Goal: Task Accomplishment & Management: Manage account settings

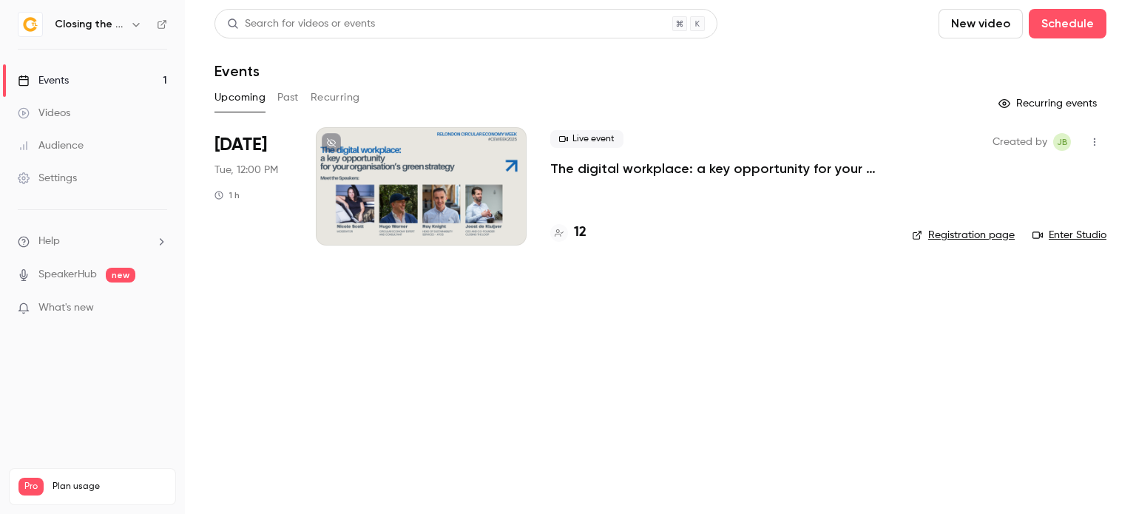
click at [646, 168] on p "The digital workplace: a key opportunity for your organisation’s green strategy" at bounding box center [719, 169] width 338 height 18
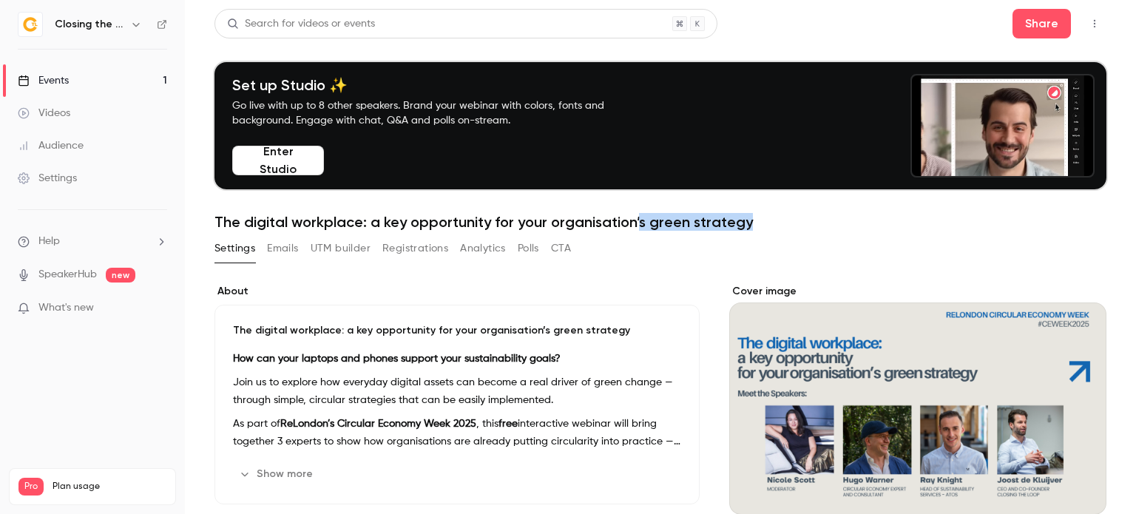
drag, startPoint x: 749, startPoint y: 224, endPoint x: 638, endPoint y: 223, distance: 111.0
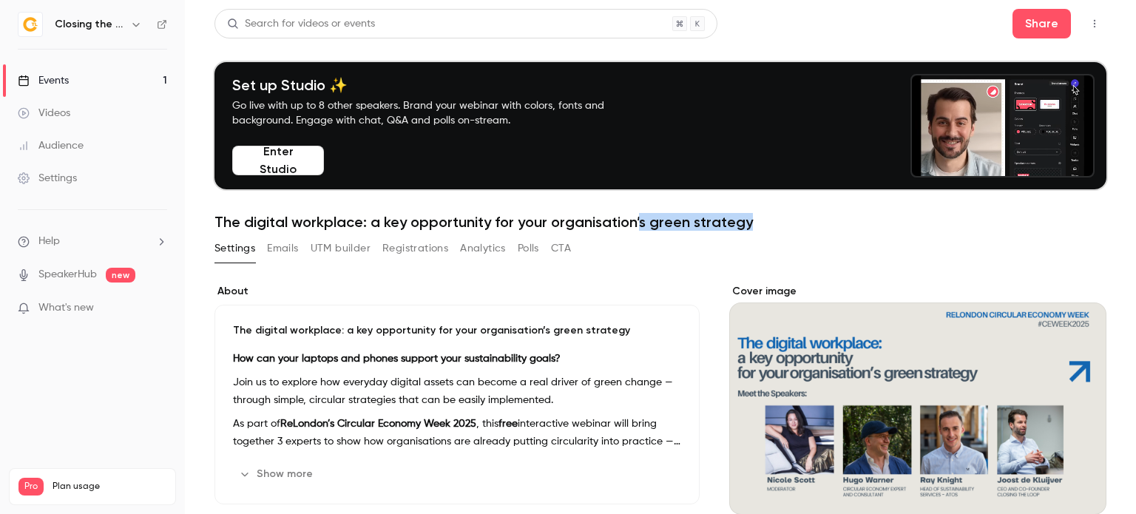
click at [638, 223] on h1 "The digital workplace: a key opportunity for your organisation’s green strategy" at bounding box center [661, 222] width 892 height 18
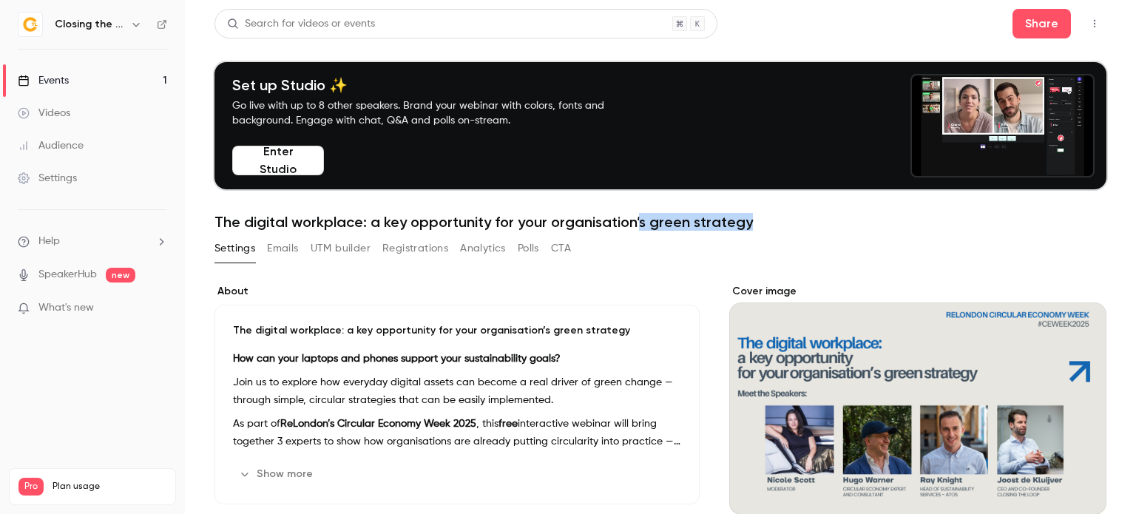
click at [752, 229] on h1 "The digital workplace: a key opportunity for your organisation’s green strategy" at bounding box center [661, 222] width 892 height 18
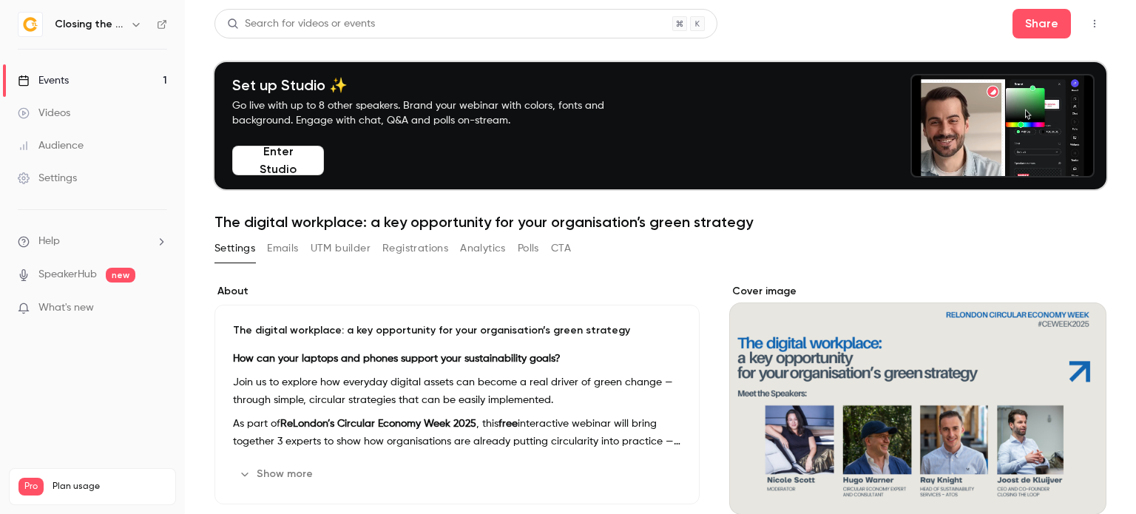
click at [414, 243] on button "Registrations" at bounding box center [415, 249] width 66 height 24
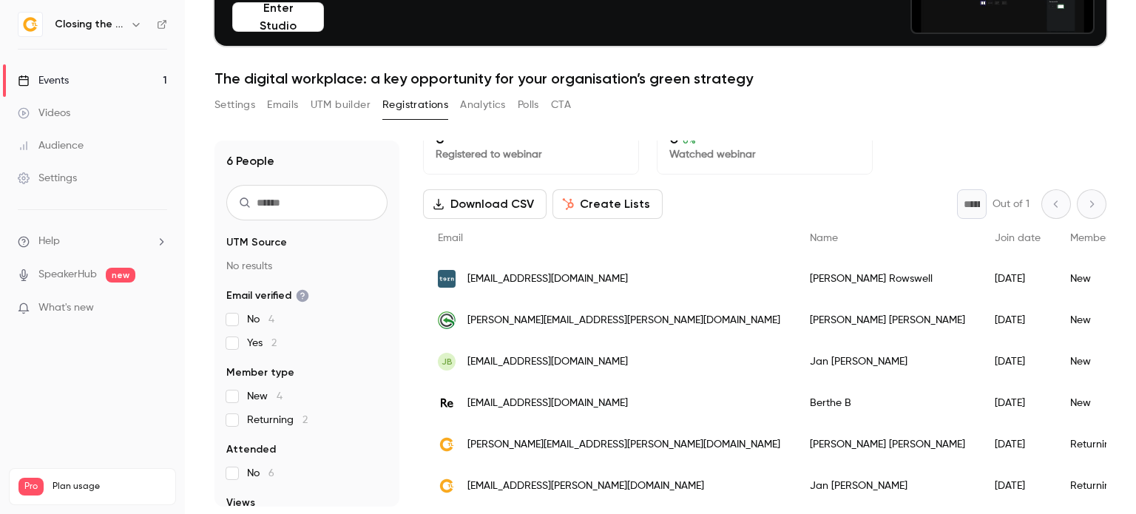
scroll to position [145, 0]
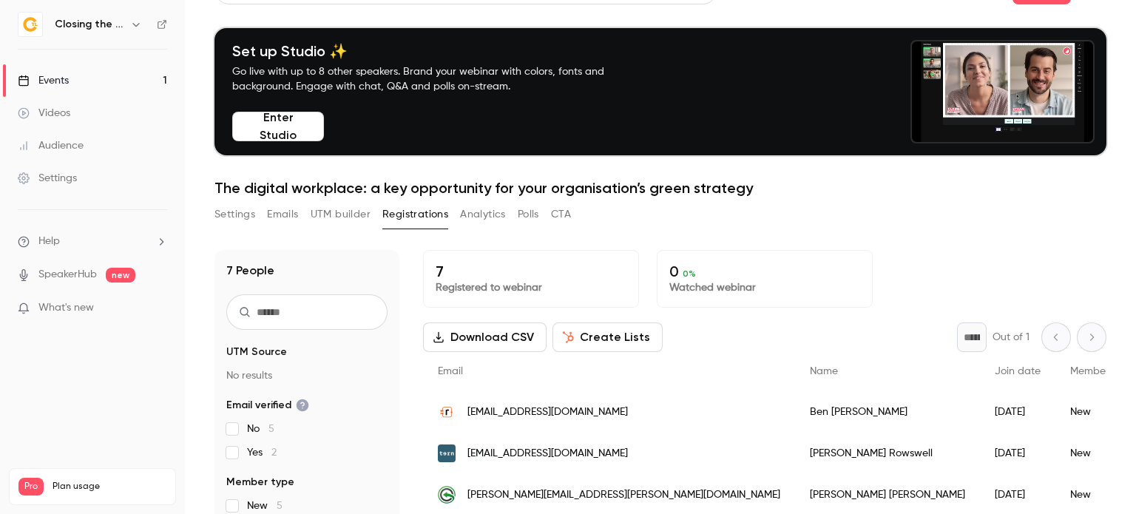
scroll to position [36, 0]
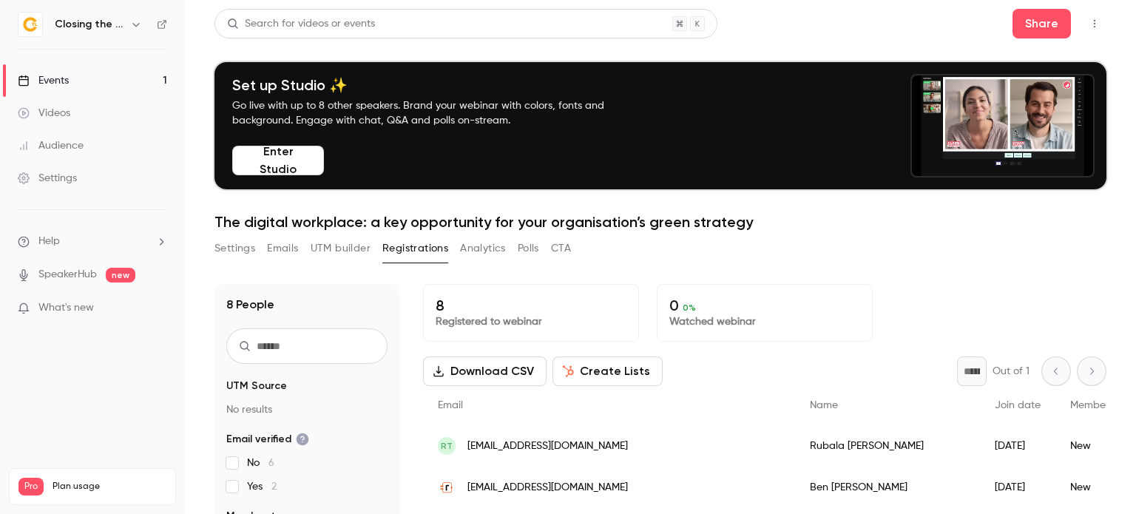
scroll to position [74, 0]
